Goal: Task Accomplishment & Management: Manage account settings

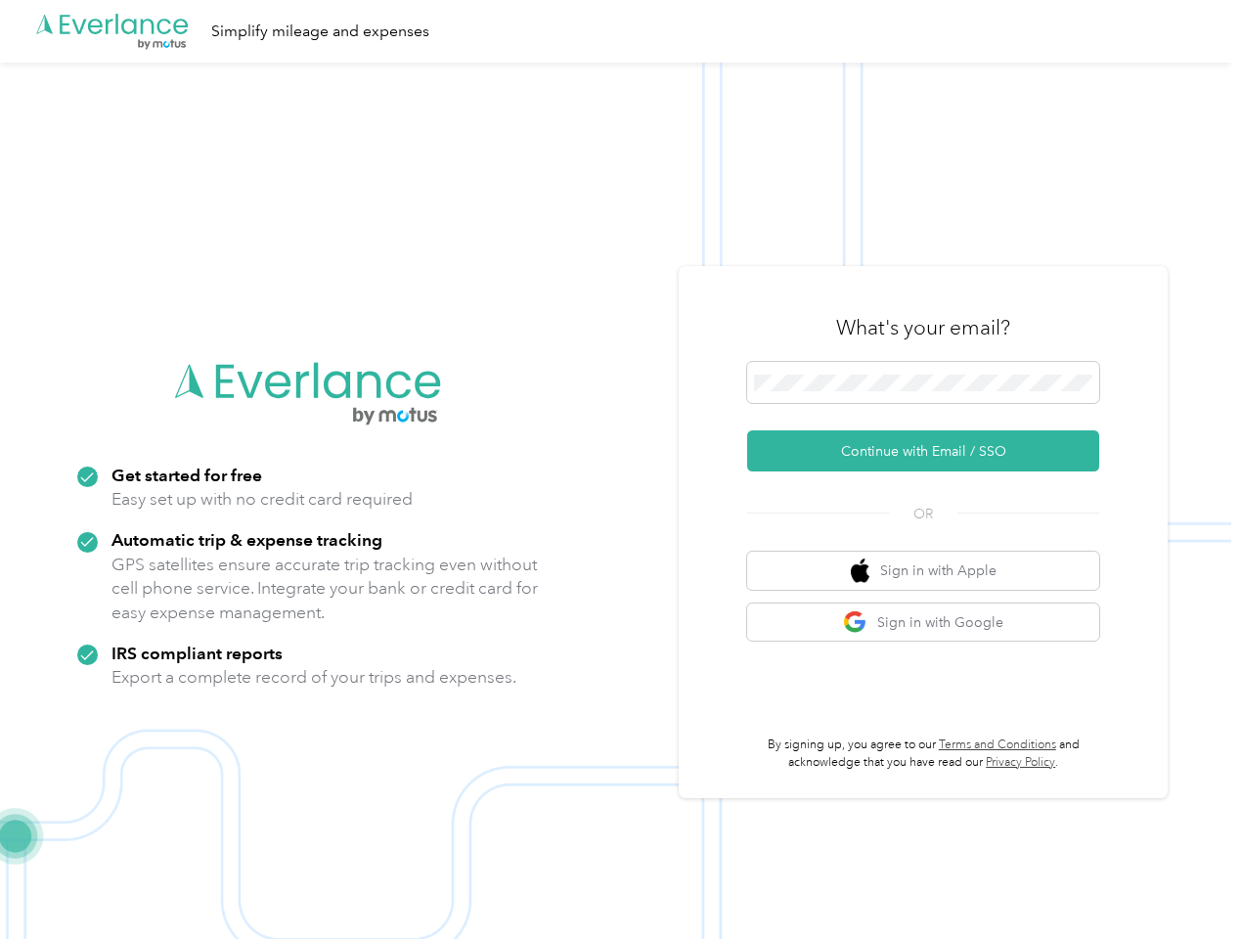
click at [620, 469] on img at bounding box center [615, 532] width 1231 height 939
click at [620, 31] on div ".cls-1 { fill: #00adee; } .cls-2 { fill: #fff; } .cls-3 { fill: #707372; } .cls…" at bounding box center [615, 31] width 1231 height 63
click at [931, 451] on button "Continue with Email / SSO" at bounding box center [923, 450] width 352 height 41
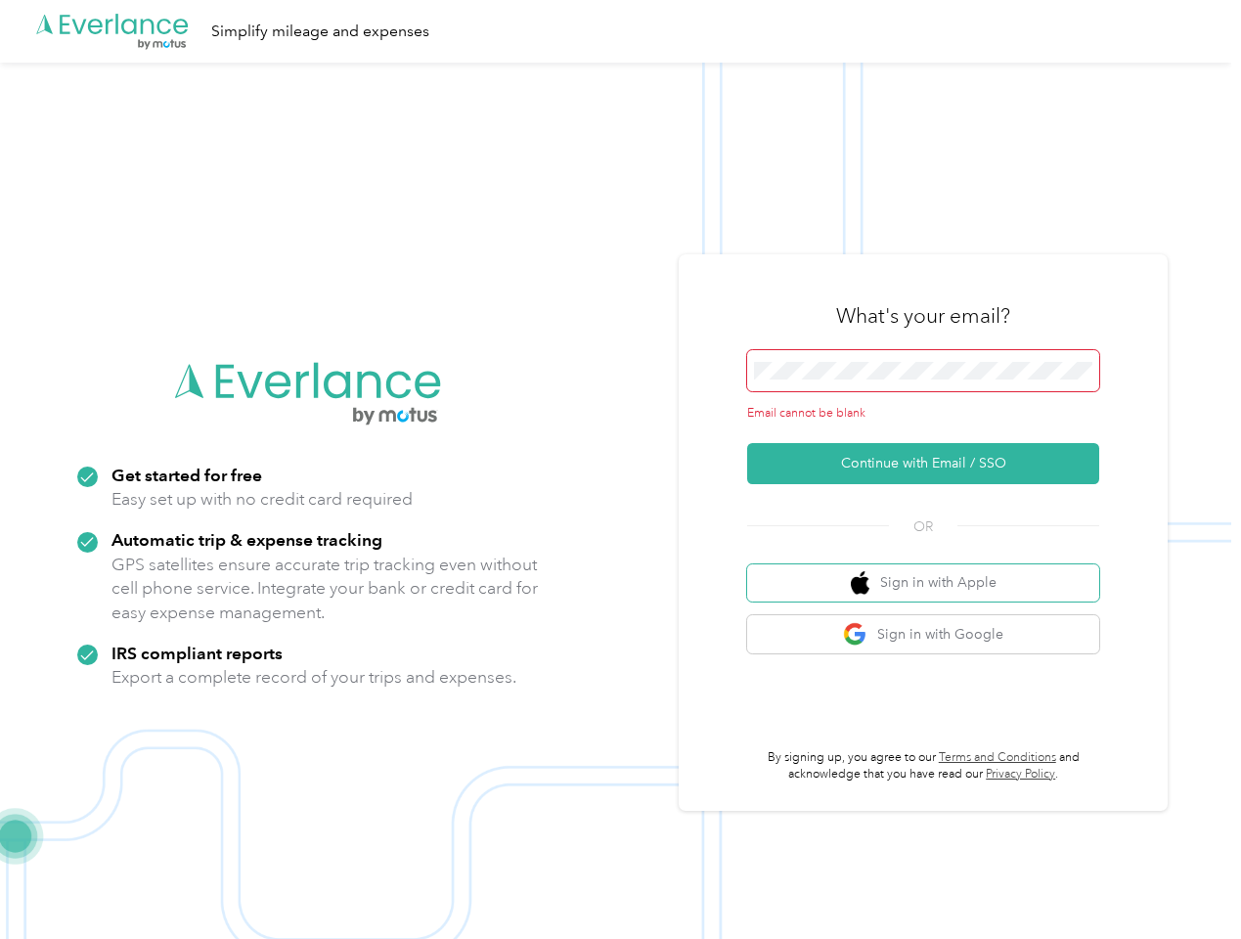
click at [931, 570] on button "Sign in with Apple" at bounding box center [923, 583] width 352 height 38
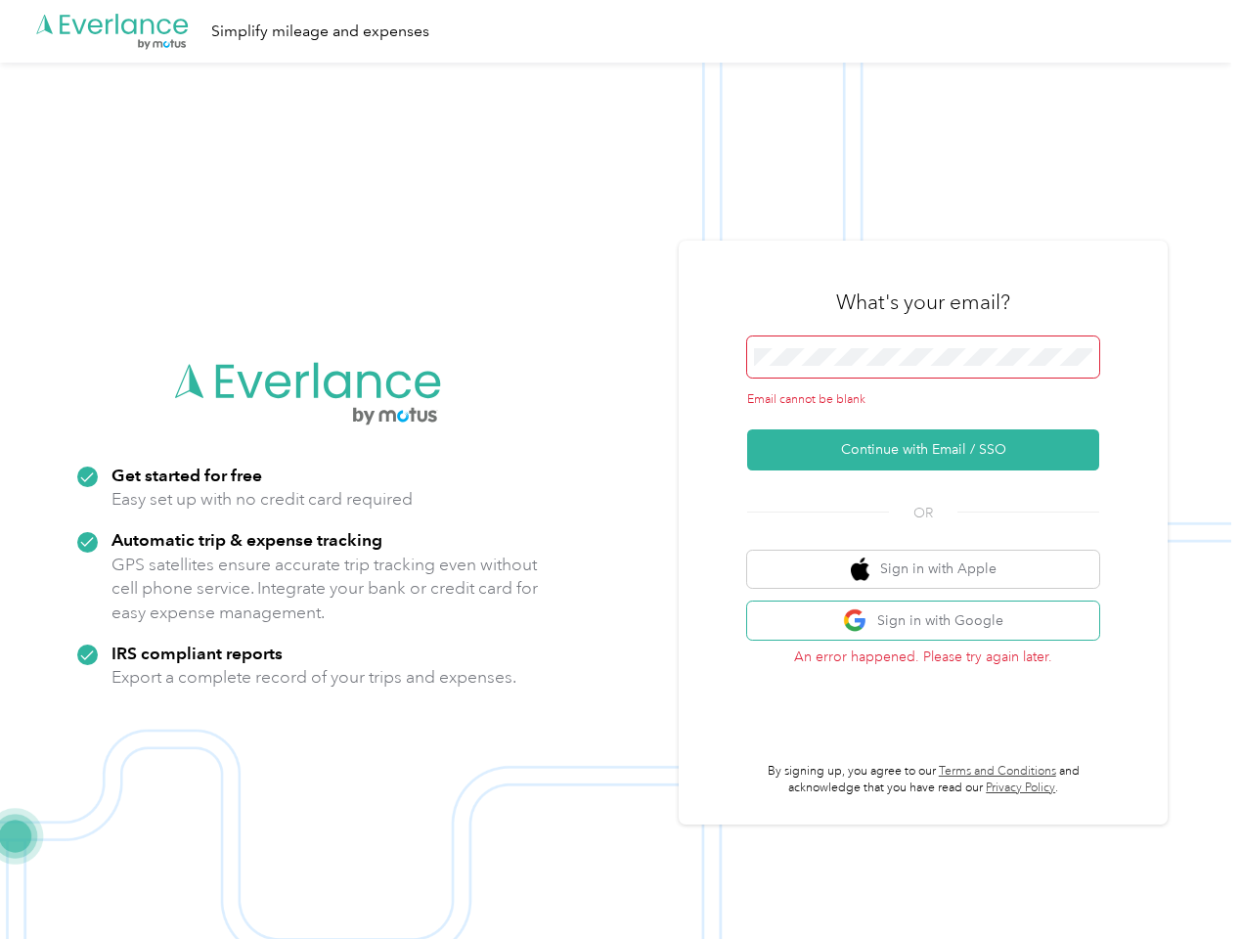
click at [931, 622] on button "Sign in with Google" at bounding box center [923, 620] width 352 height 38
